Goal: Information Seeking & Learning: Learn about a topic

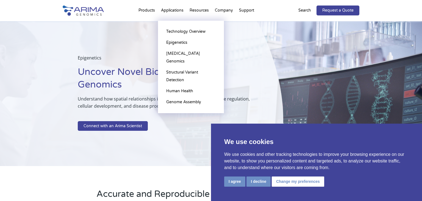
click at [163, 9] on li "Applications Technology Overview Epigenetics [MEDICAL_DATA] Genomics Structural…" at bounding box center [172, 11] width 29 height 19
click at [164, 10] on li "Applications Technology Overview Epigenetics [MEDICAL_DATA] Genomics Structural…" at bounding box center [172, 11] width 29 height 19
click at [166, 10] on li "Applications Technology Overview Epigenetics [MEDICAL_DATA] Genomics Structural…" at bounding box center [172, 11] width 29 height 19
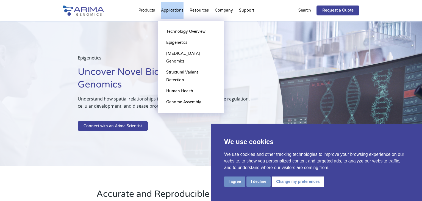
click at [166, 10] on li "Applications Technology Overview Epigenetics [MEDICAL_DATA] Genomics Structural…" at bounding box center [172, 11] width 29 height 19
click at [171, 10] on li "Applications Technology Overview Epigenetics [MEDICAL_DATA] Genomics Structural…" at bounding box center [172, 11] width 29 height 19
click at [176, 10] on li "Applications Technology Overview Epigenetics [MEDICAL_DATA] Genomics Structural…" at bounding box center [172, 11] width 29 height 19
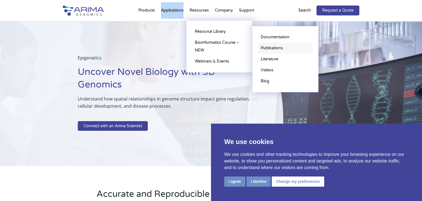
click at [272, 43] on link "Publications" at bounding box center [285, 48] width 55 height 11
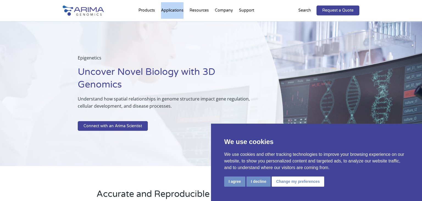
click at [180, 115] on p at bounding box center [167, 117] width 178 height 7
click at [170, 49] on div "Epigenetics Uncover Novel Biology with 3D Genomics Understand how spatial relat…" at bounding box center [141, 93] width 283 height 145
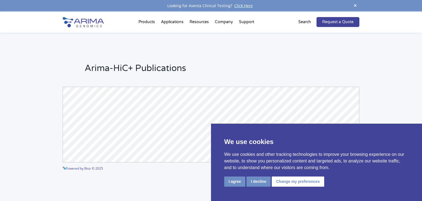
click at [171, 21] on li "Applications Technology Overview Epigenetics [MEDICAL_DATA] Genomics Structural…" at bounding box center [172, 23] width 29 height 19
